Goal: Information Seeking & Learning: Learn about a topic

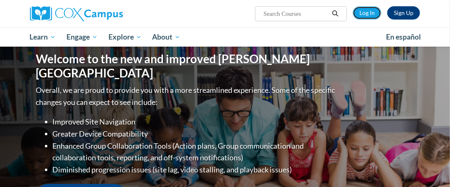
click at [366, 11] on link "Log In" at bounding box center [367, 12] width 29 height 13
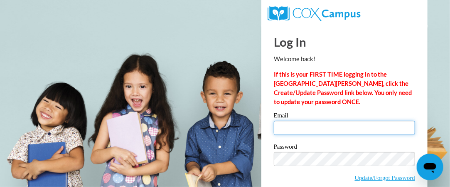
click at [350, 127] on input "Email" at bounding box center [344, 127] width 141 height 14
type input "[EMAIL_ADDRESS][DOMAIN_NAME]"
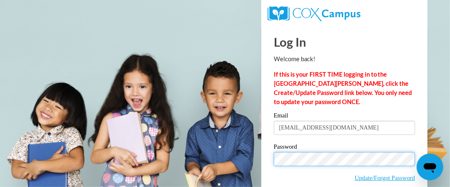
scroll to position [39, 0]
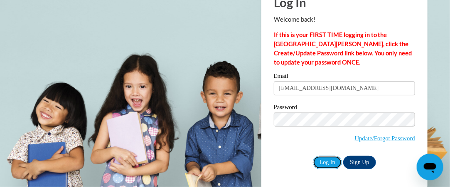
click at [327, 165] on input "Log In" at bounding box center [327, 161] width 29 height 13
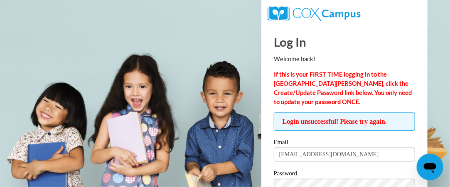
scroll to position [42, 0]
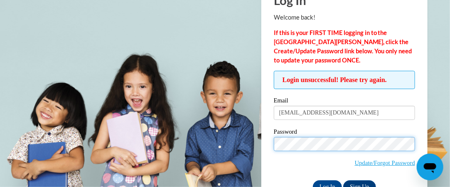
click at [313, 180] on input "Log In" at bounding box center [327, 186] width 29 height 13
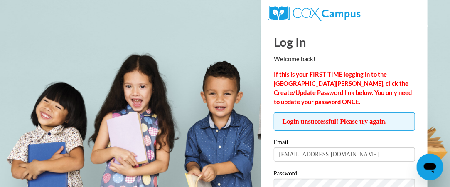
scroll to position [42, 0]
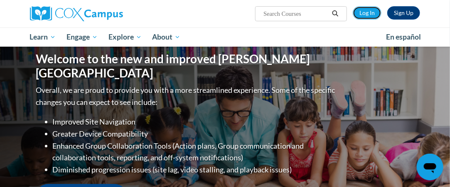
click at [369, 12] on link "Log In" at bounding box center [367, 12] width 29 height 13
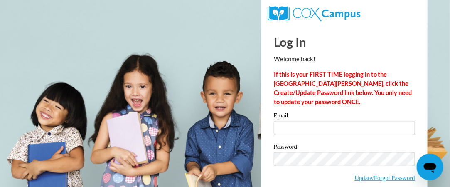
scroll to position [39, 0]
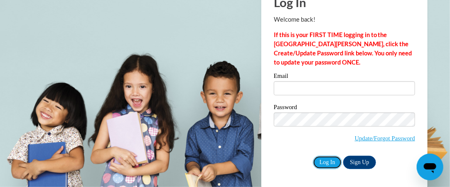
click at [321, 161] on input "Log In" at bounding box center [327, 161] width 29 height 13
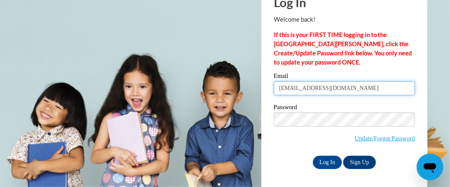
type input "salzsiek@w-csd.org"
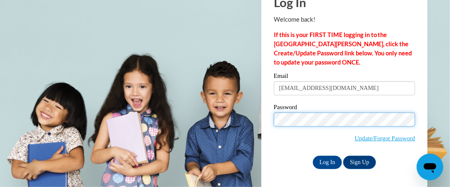
click at [313, 155] on input "Log In" at bounding box center [327, 161] width 29 height 13
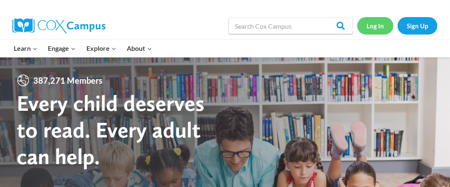
click at [382, 25] on link "Log In" at bounding box center [375, 25] width 36 height 17
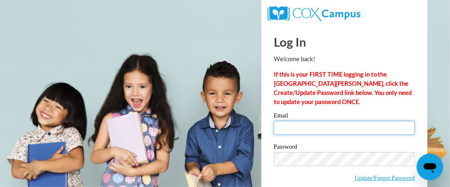
click at [289, 125] on input "Email" at bounding box center [344, 127] width 141 height 14
type input "[EMAIL_ADDRESS][DOMAIN_NAME]"
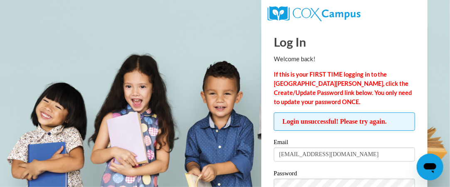
scroll to position [42, 0]
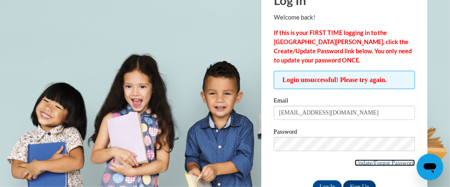
click at [384, 162] on link "Update/Forgot Password" at bounding box center [385, 162] width 60 height 7
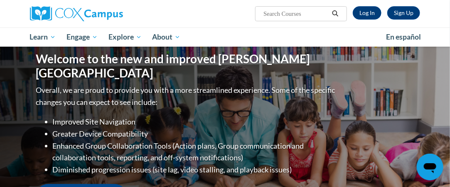
click at [305, 14] on input "Search..." at bounding box center [296, 14] width 66 height 10
type input "vocabulary"
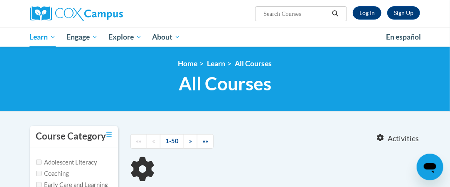
type input "vocabulary"
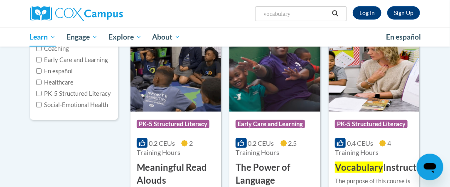
scroll to position [166, 0]
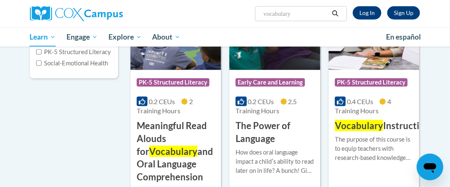
click at [354, 132] on h3 "Vocabulary Instruction" at bounding box center [382, 125] width 95 height 13
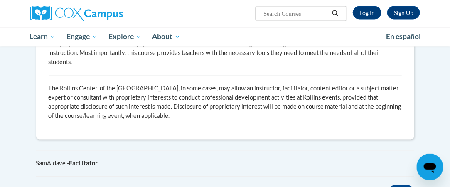
scroll to position [540, 0]
